Goal: Transaction & Acquisition: Purchase product/service

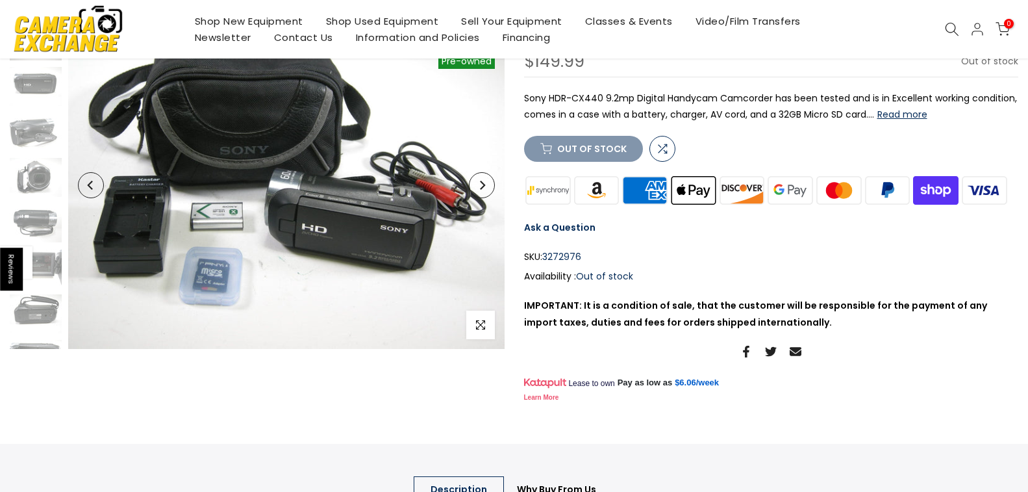
scroll to position [129, 0]
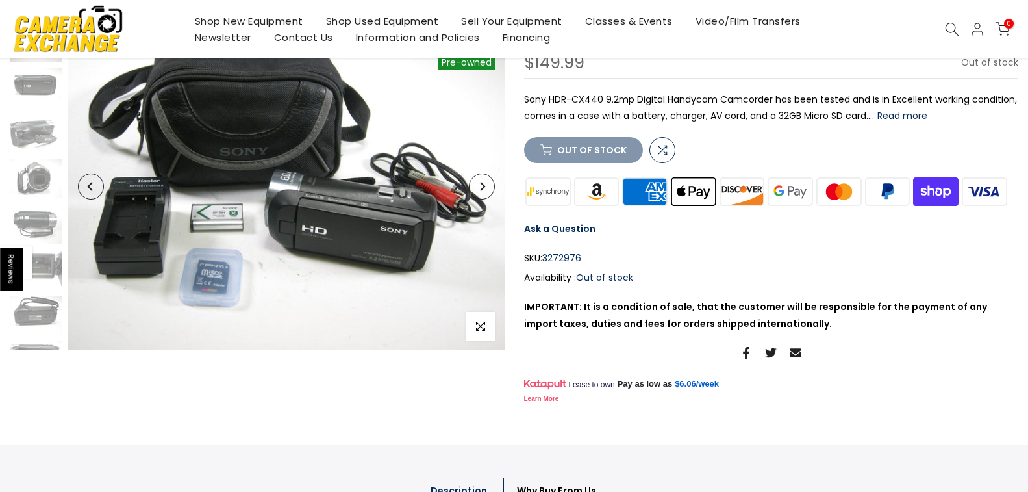
click at [484, 193] on button "Next" at bounding box center [482, 186] width 26 height 26
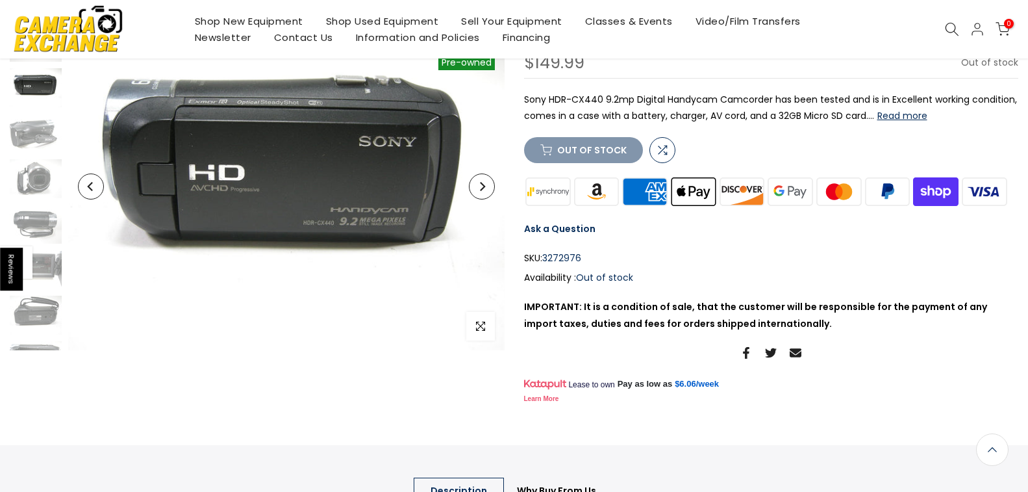
click at [484, 193] on button "Next" at bounding box center [482, 186] width 26 height 26
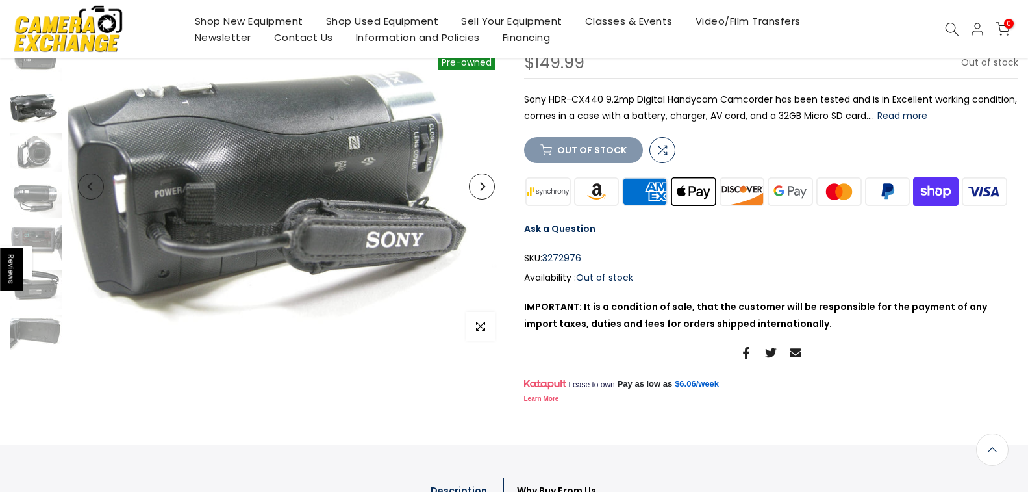
click at [484, 193] on button "Next" at bounding box center [482, 186] width 26 height 26
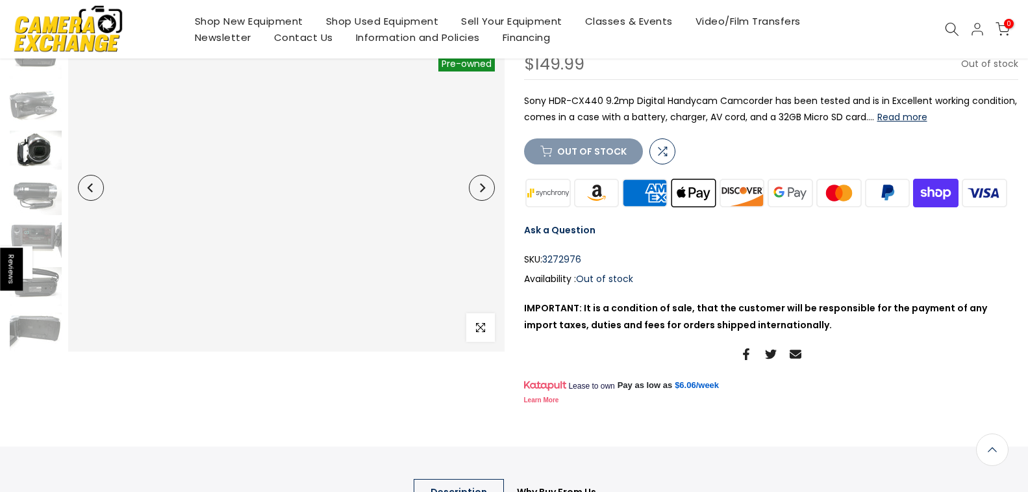
scroll to position [130, 0]
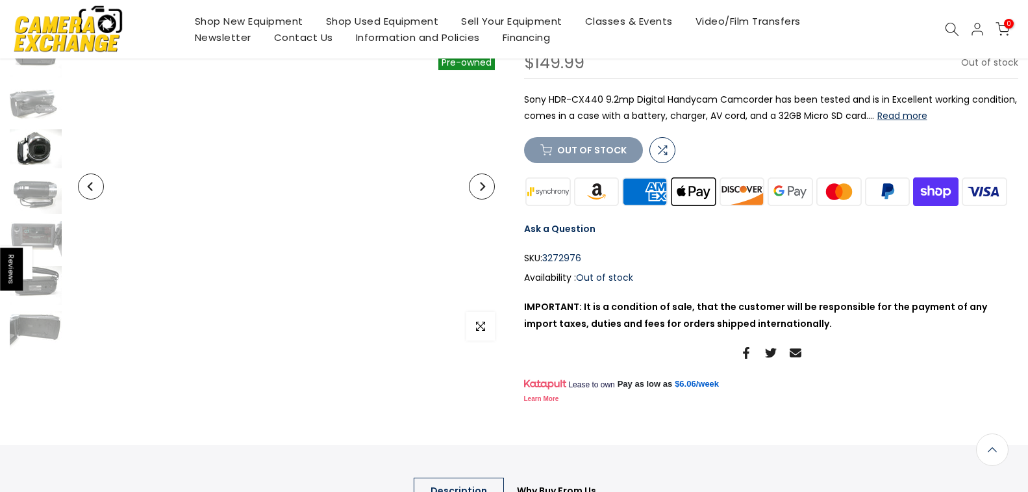
click at [484, 193] on button "Next" at bounding box center [482, 186] width 26 height 26
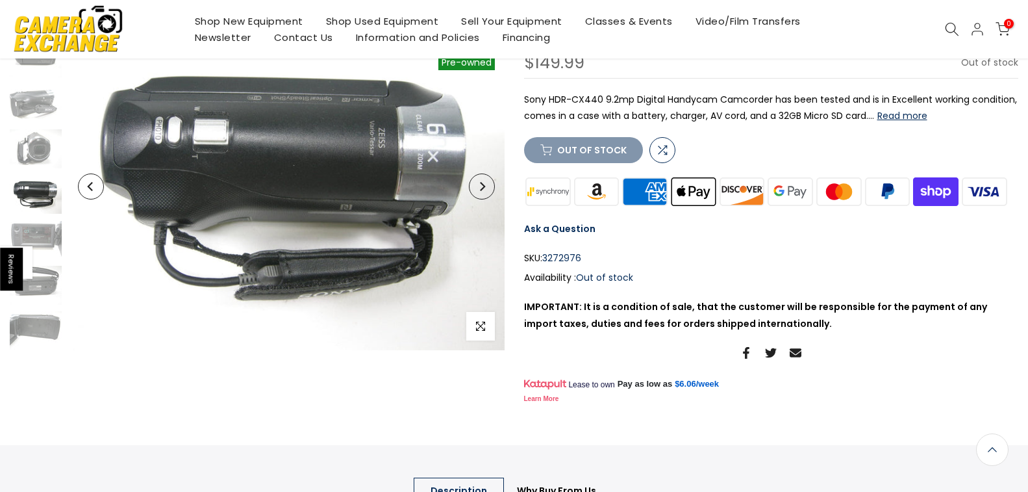
click at [483, 193] on button "Next" at bounding box center [482, 186] width 26 height 26
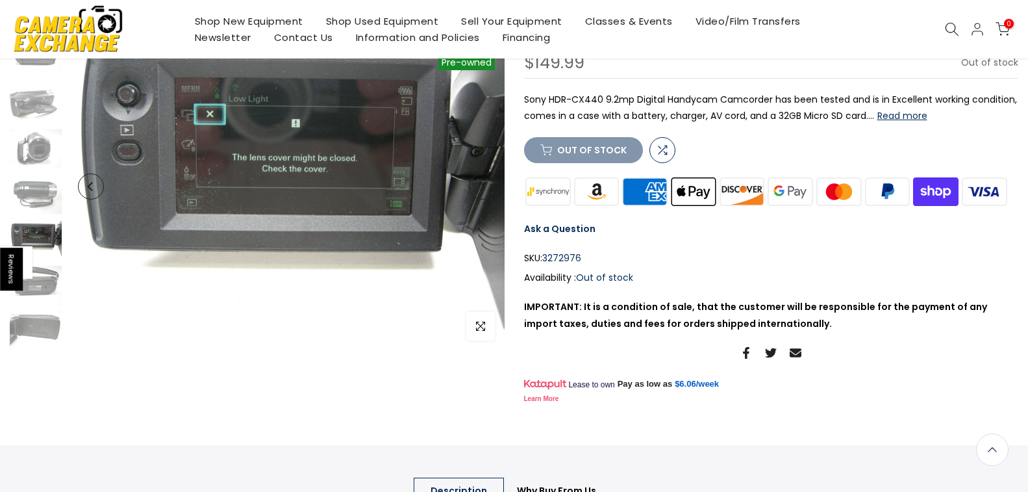
scroll to position [0, 0]
click at [483, 193] on button "Next" at bounding box center [482, 186] width 26 height 26
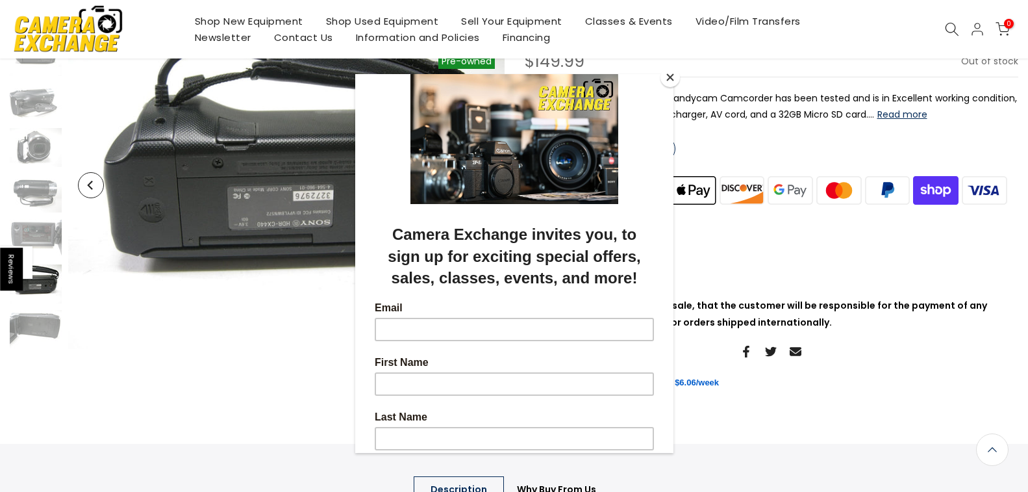
scroll to position [129, 0]
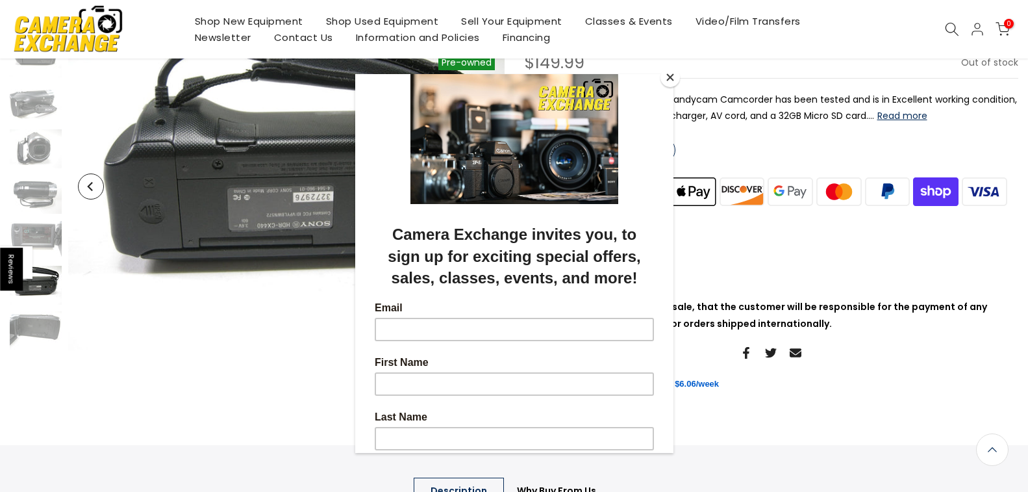
click at [482, 192] on div at bounding box center [514, 138] width 318 height 130
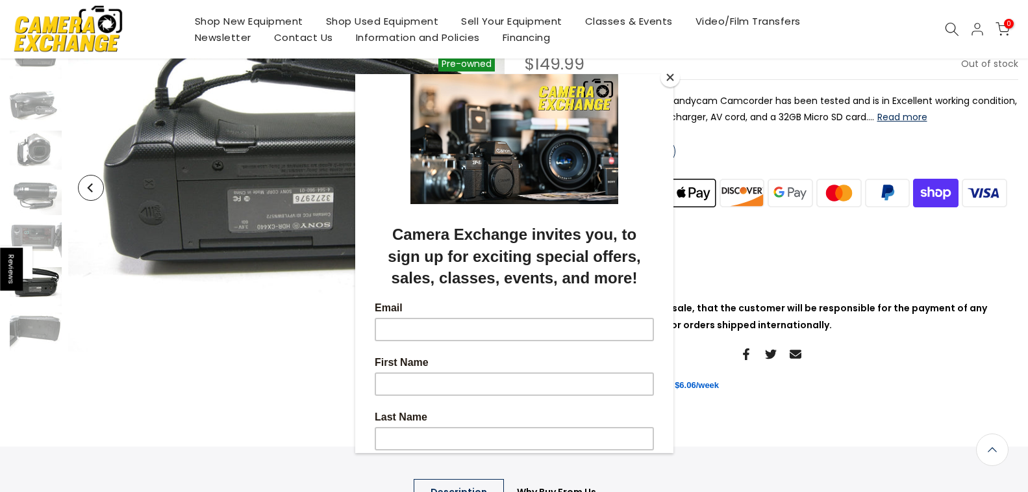
scroll to position [130, 0]
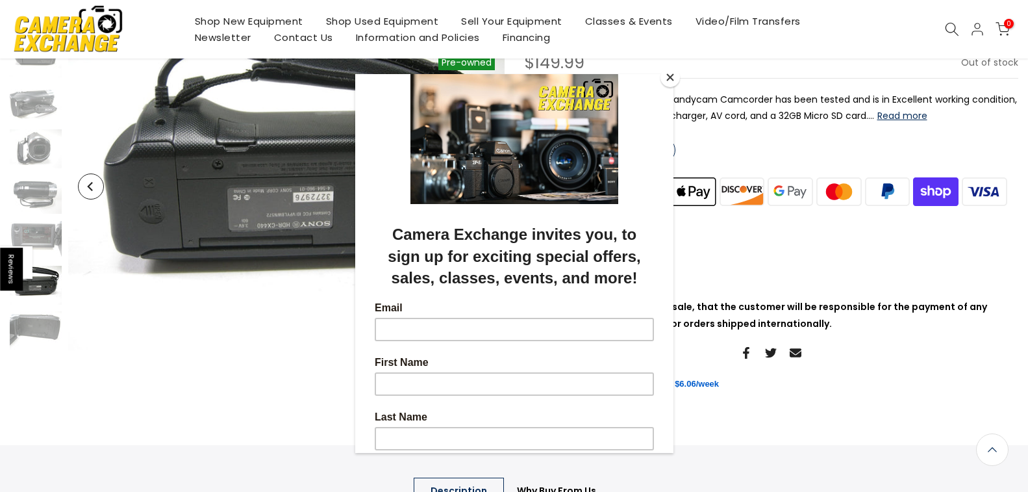
click at [675, 76] on button "Close" at bounding box center [669, 77] width 19 height 19
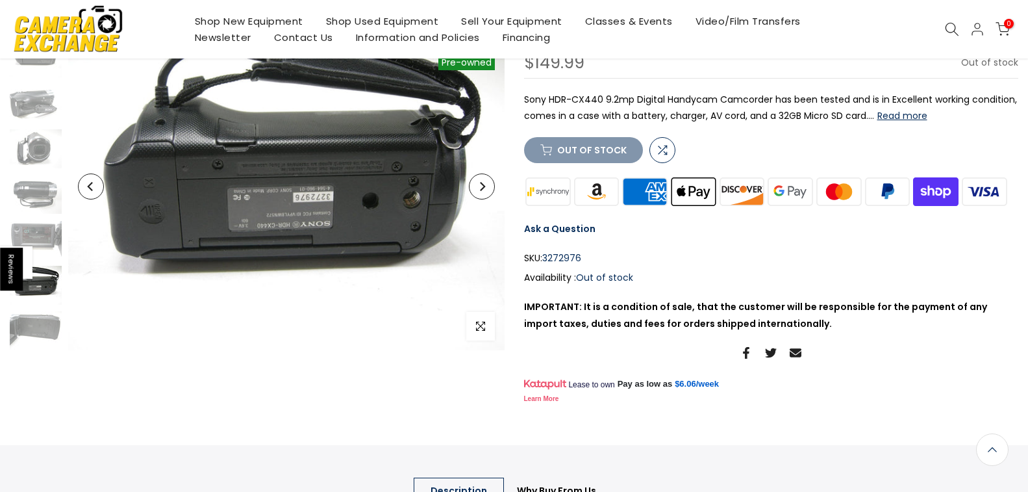
click at [488, 182] on button "Next" at bounding box center [482, 186] width 26 height 26
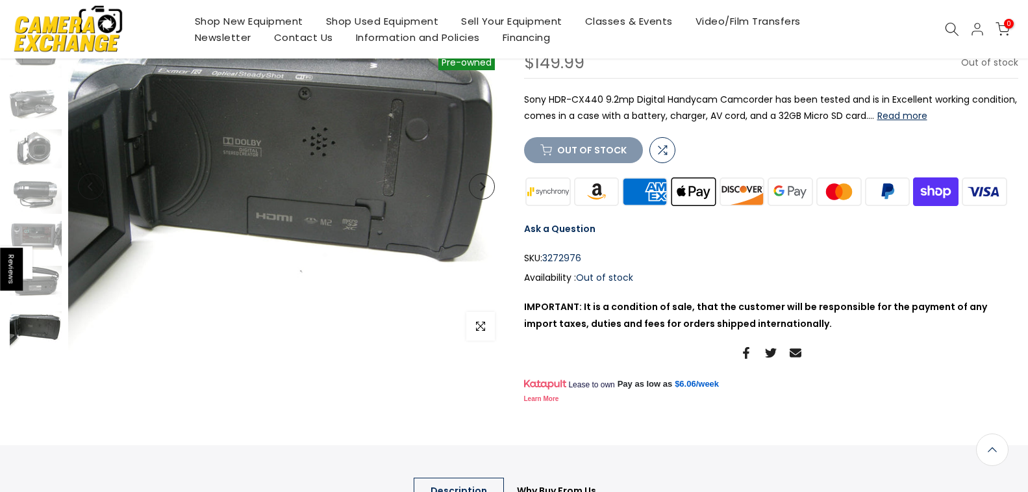
click at [488, 182] on button "Next" at bounding box center [482, 186] width 26 height 26
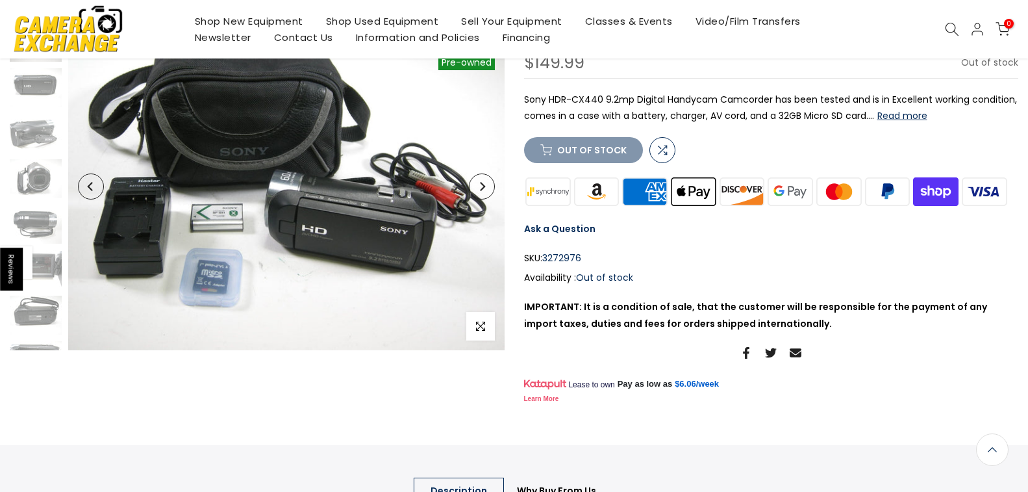
click at [488, 182] on button "Next" at bounding box center [482, 186] width 26 height 26
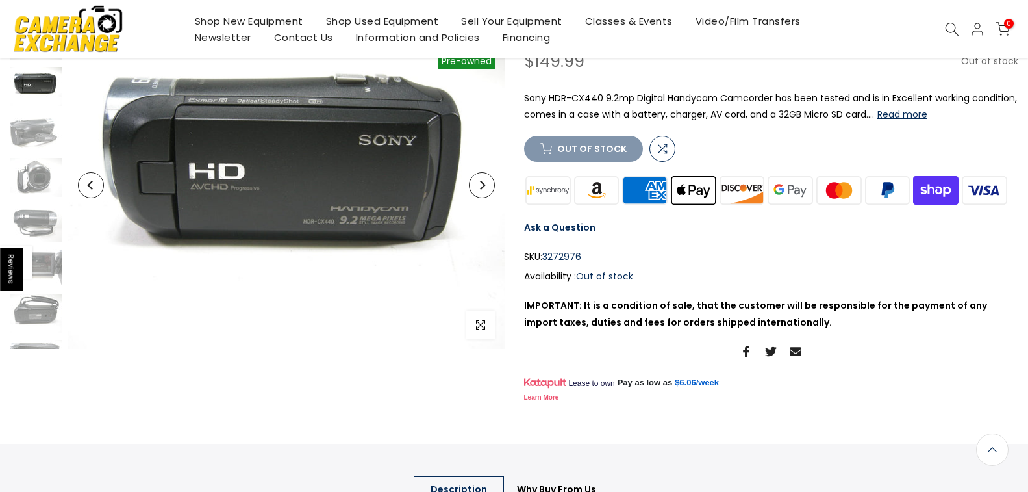
scroll to position [129, 0]
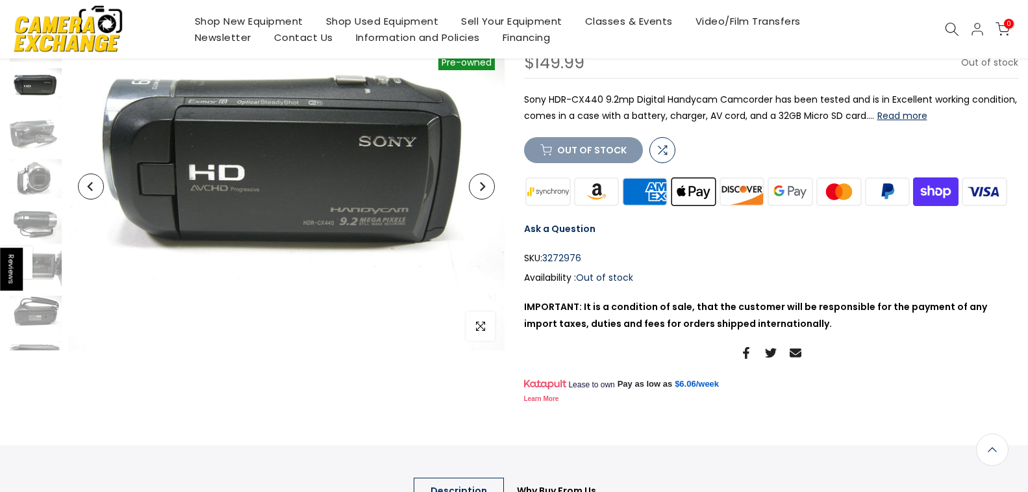
click at [488, 182] on button "Next" at bounding box center [482, 186] width 26 height 26
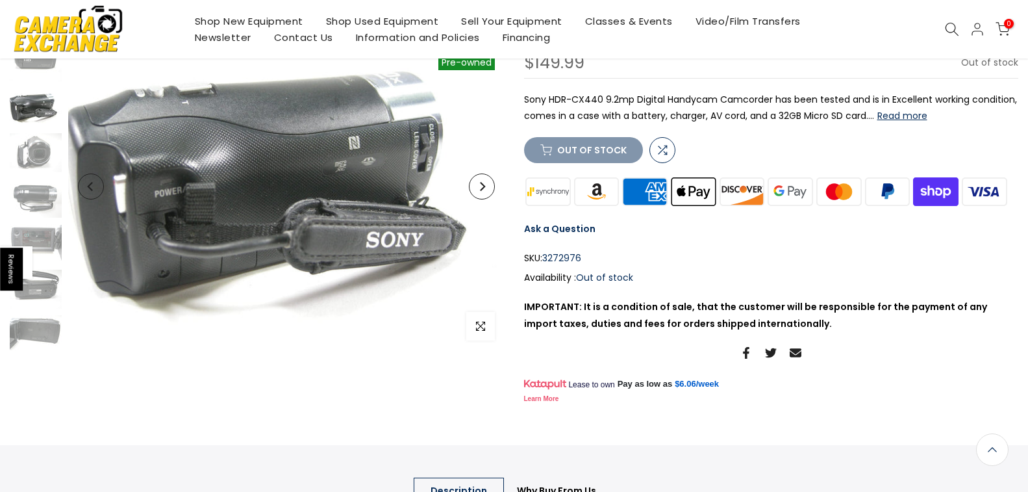
click at [488, 182] on button "Next" at bounding box center [482, 186] width 26 height 26
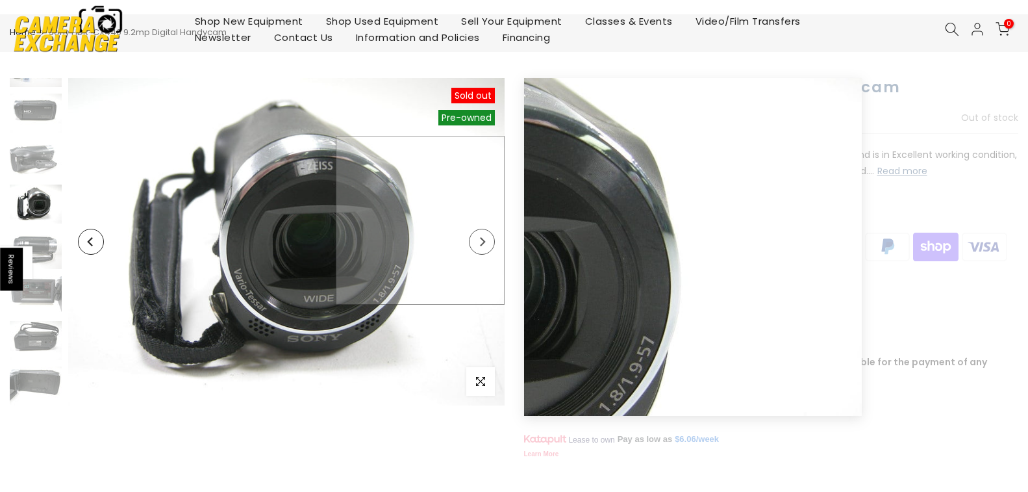
scroll to position [0, 0]
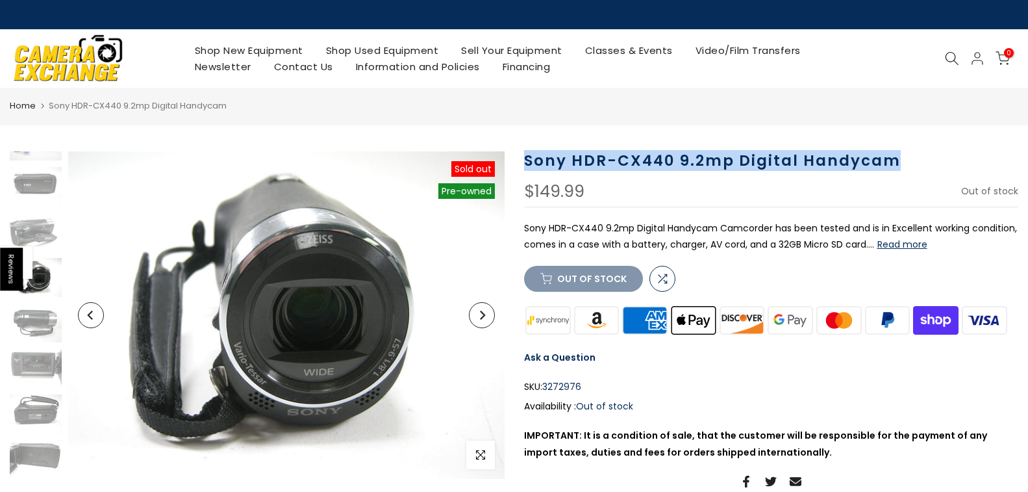
drag, startPoint x: 526, startPoint y: 160, endPoint x: 1017, endPoint y: 138, distance: 492.1
click at [1017, 138] on main "Home Sony HDR-CX440 9.2mp Digital Handycam Sold out Pre order Pre-owned Click t…" at bounding box center [514, 466] width 1028 height 756
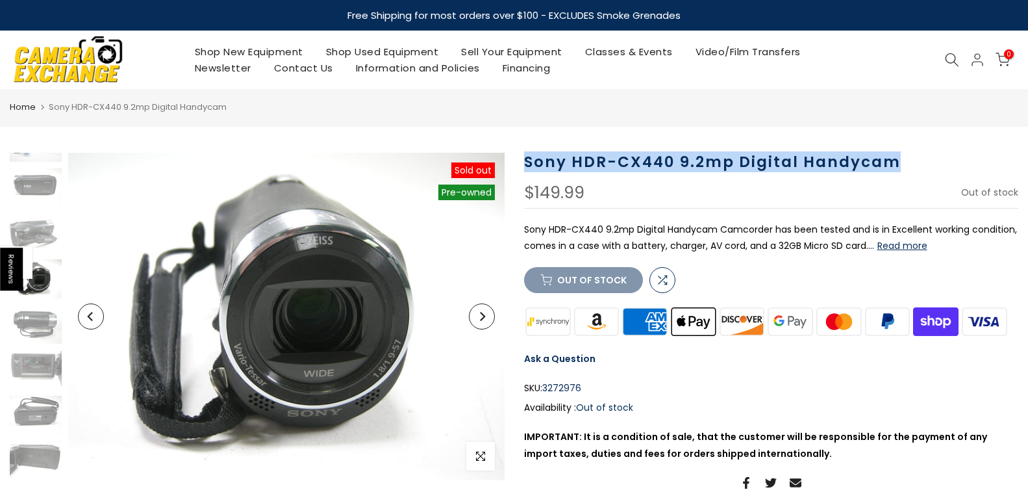
copy h1 "Sony HDR-CX440 9.2mp Digital Handycam"
